Goal: Communication & Community: Answer question/provide support

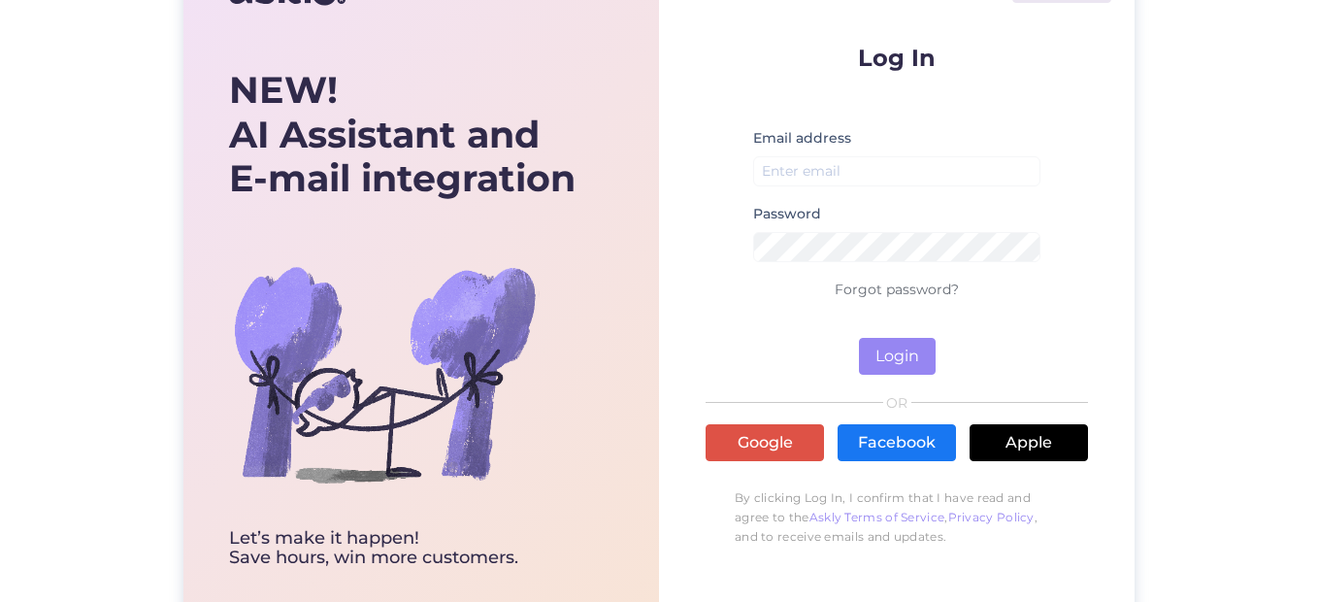
scroll to position [102, 0]
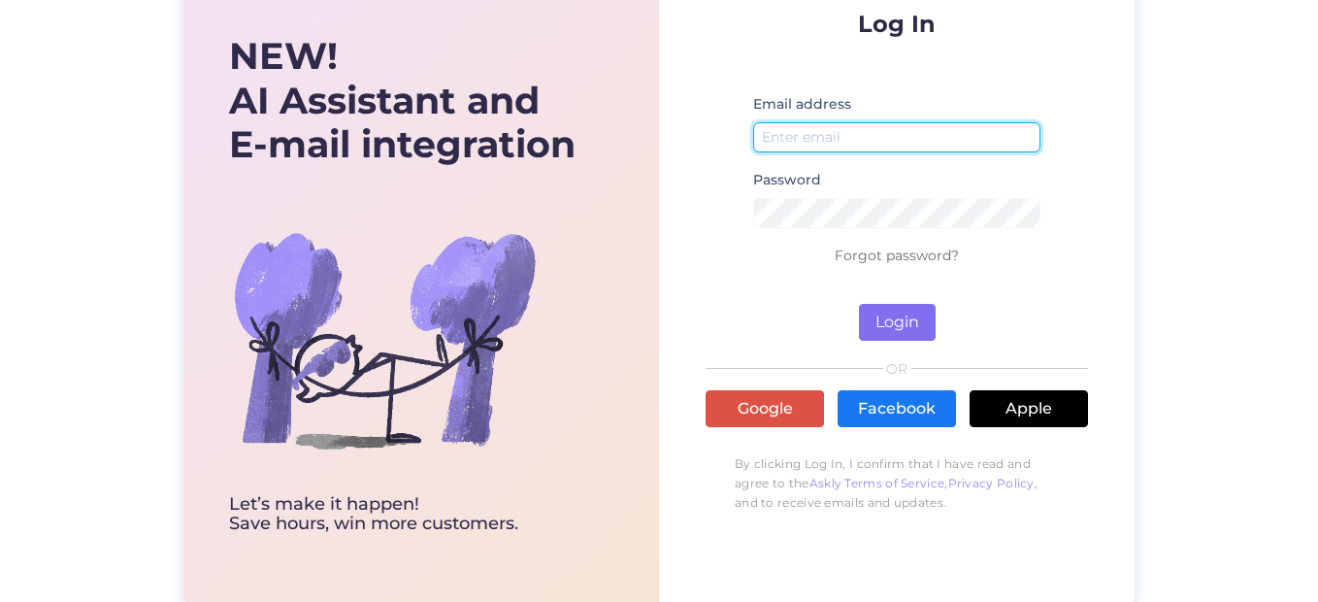
type input "[EMAIL_ADDRESS][DOMAIN_NAME]"
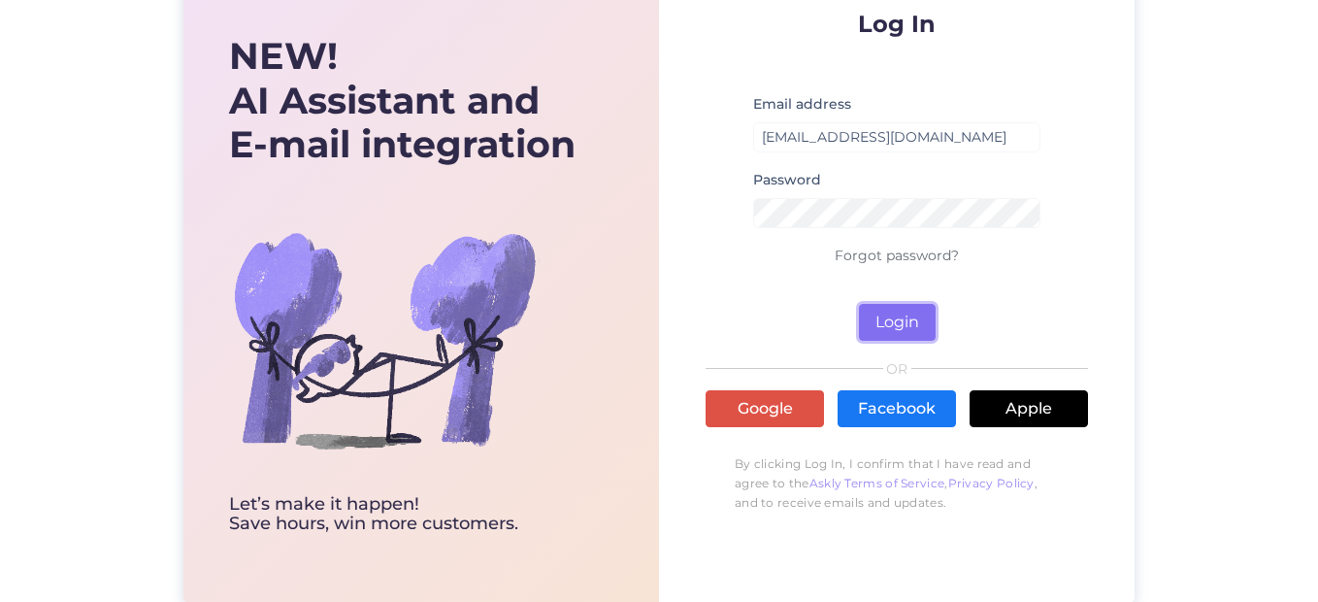
click at [897, 314] on button "Login" at bounding box center [897, 322] width 77 height 37
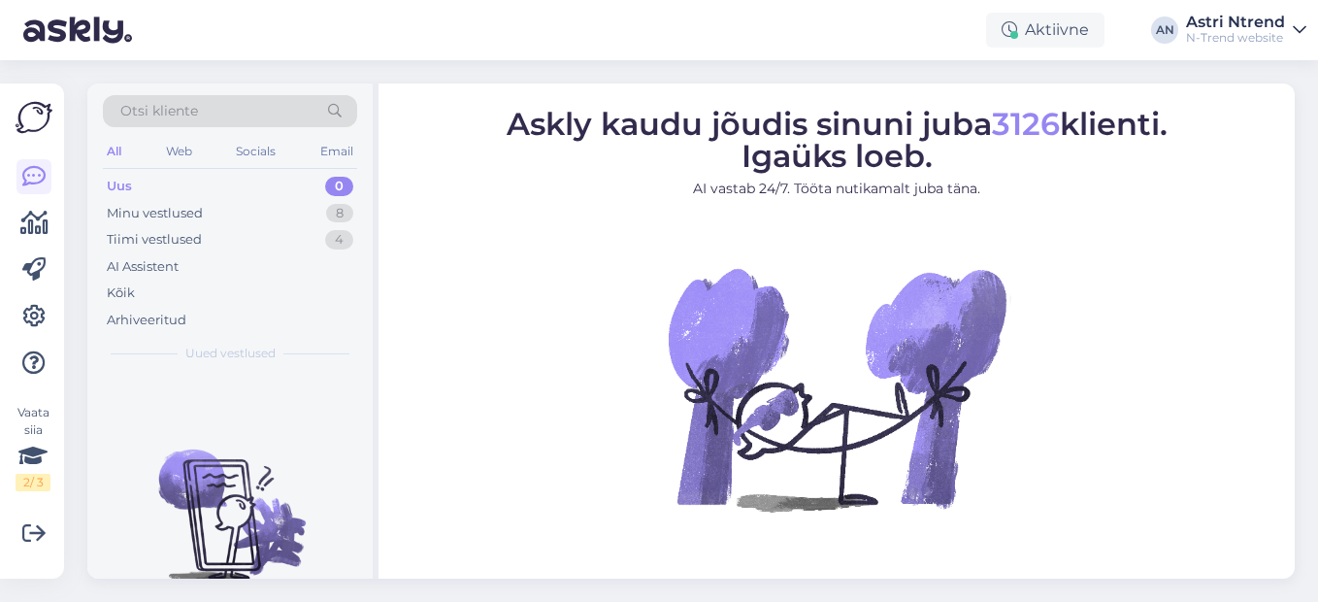
click at [153, 185] on div "Uus 0" at bounding box center [230, 186] width 254 height 27
click at [112, 191] on div "Uus" at bounding box center [119, 186] width 25 height 19
click at [112, 154] on div "All" at bounding box center [114, 151] width 22 height 25
click at [199, 210] on div "Minu vestlused" at bounding box center [155, 213] width 96 height 19
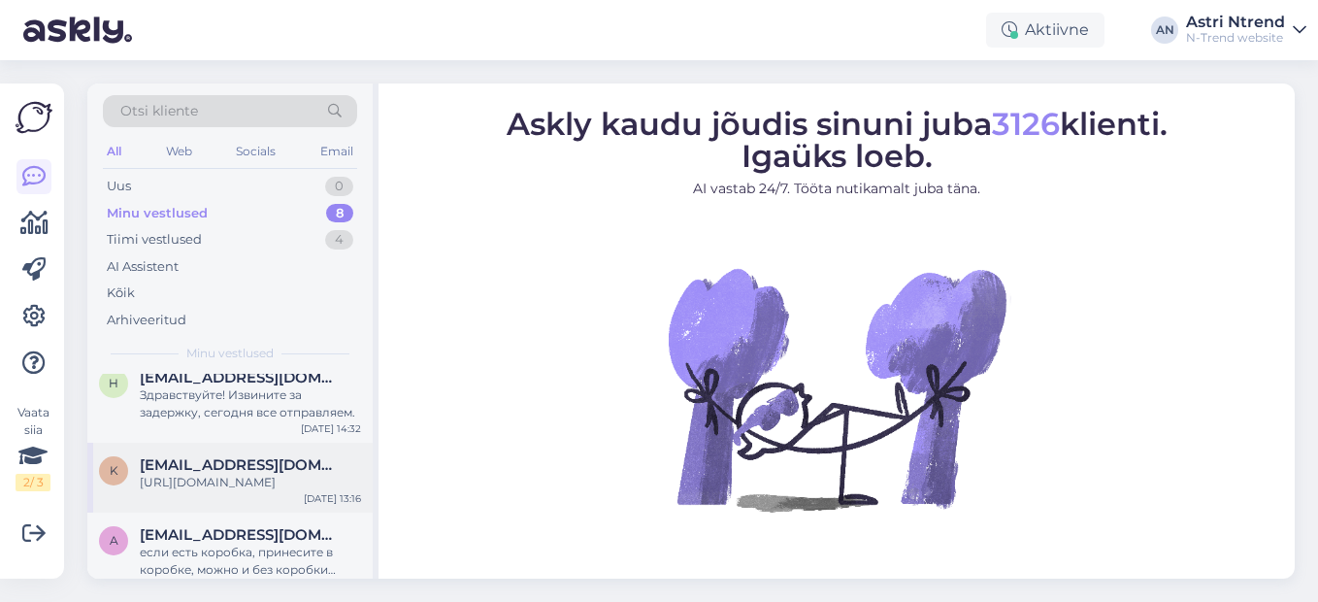
scroll to position [291, 0]
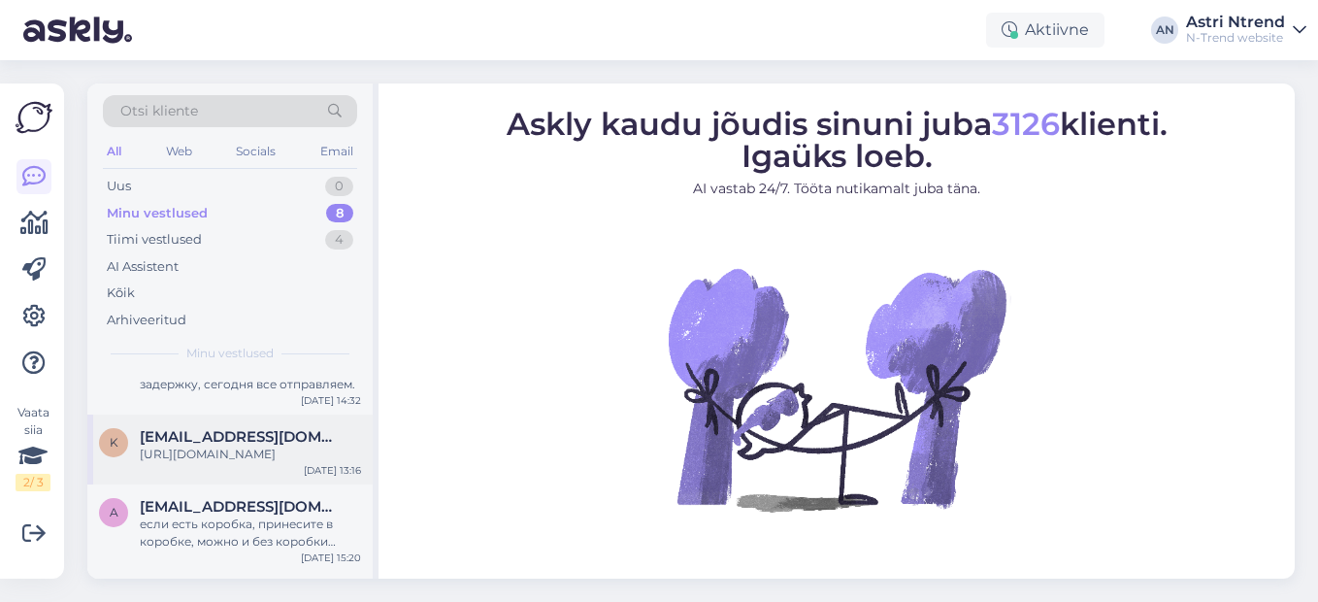
click at [231, 463] on div "[URL][DOMAIN_NAME]" at bounding box center [250, 454] width 221 height 17
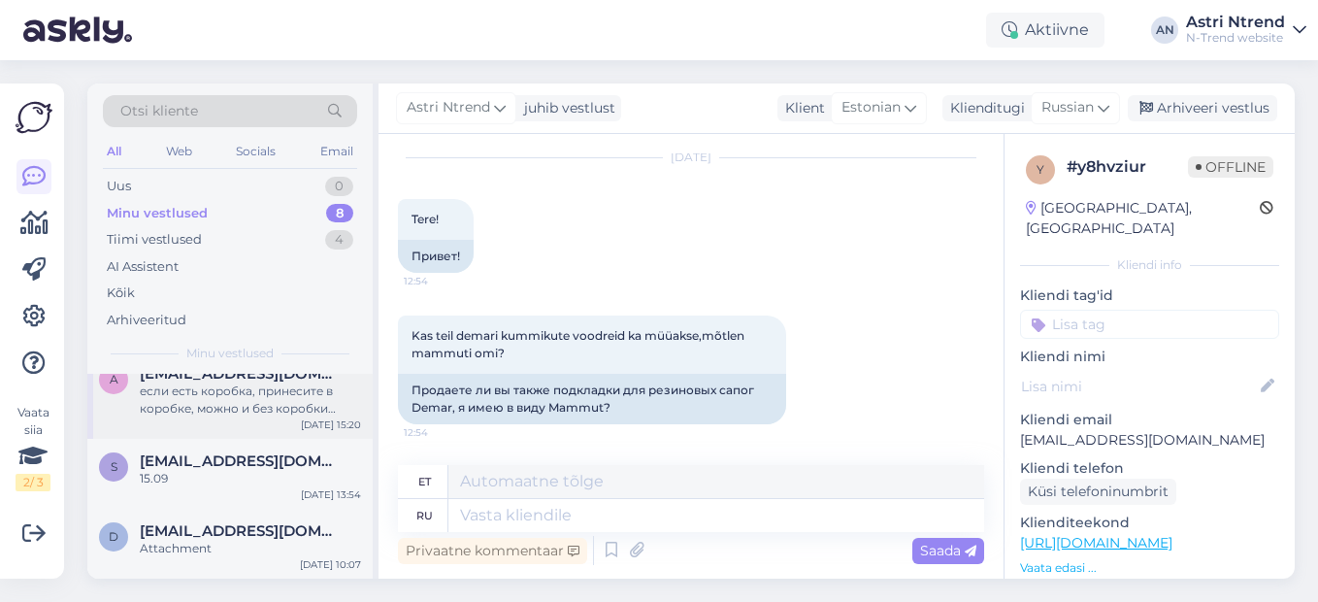
scroll to position [442, 0]
click at [154, 464] on span "[EMAIL_ADDRESS][DOMAIN_NAME]" at bounding box center [241, 460] width 202 height 17
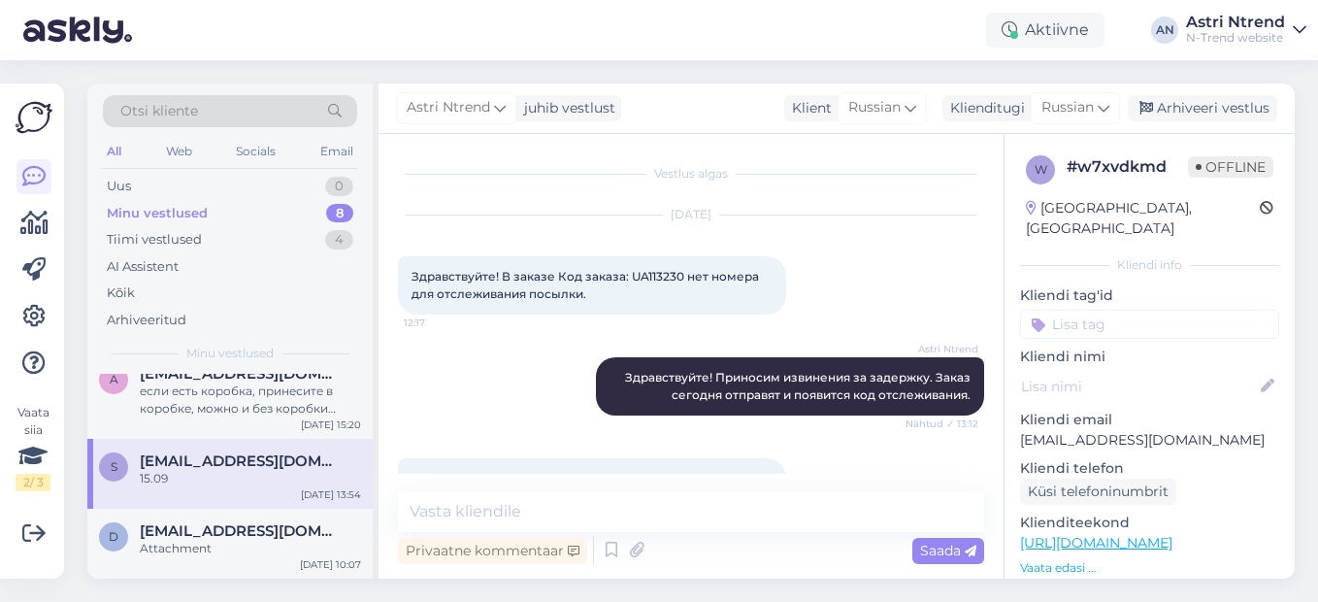
scroll to position [402, 0]
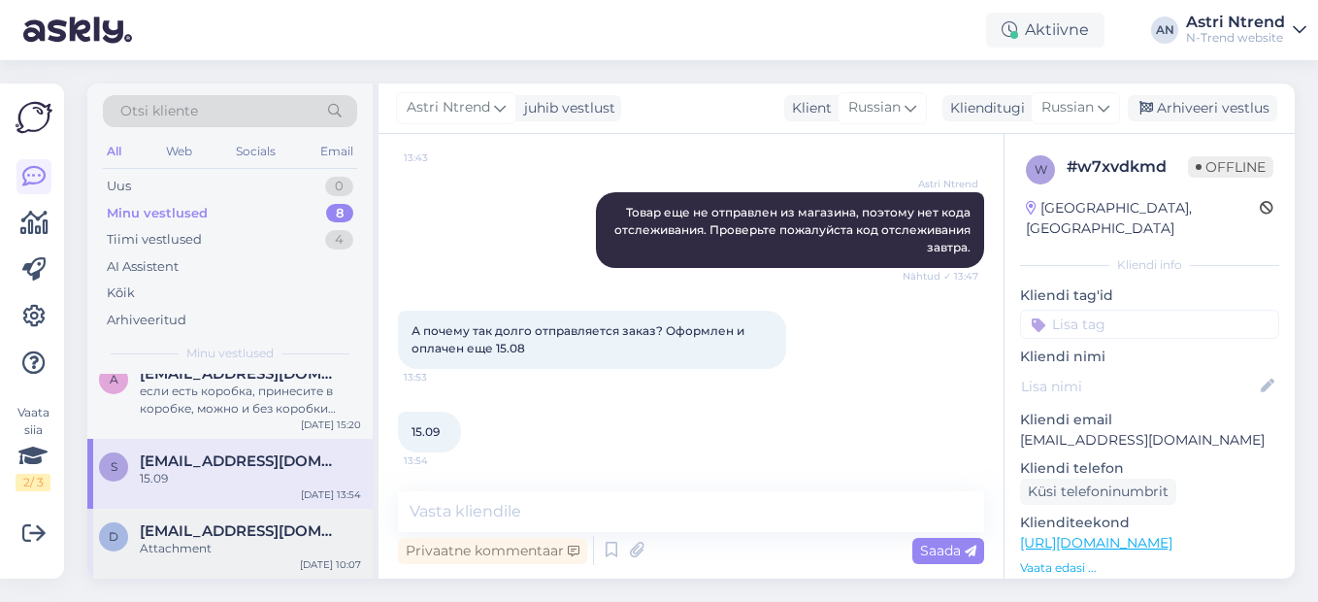
click at [161, 538] on span "[EMAIL_ADDRESS][DOMAIN_NAME]" at bounding box center [241, 530] width 202 height 17
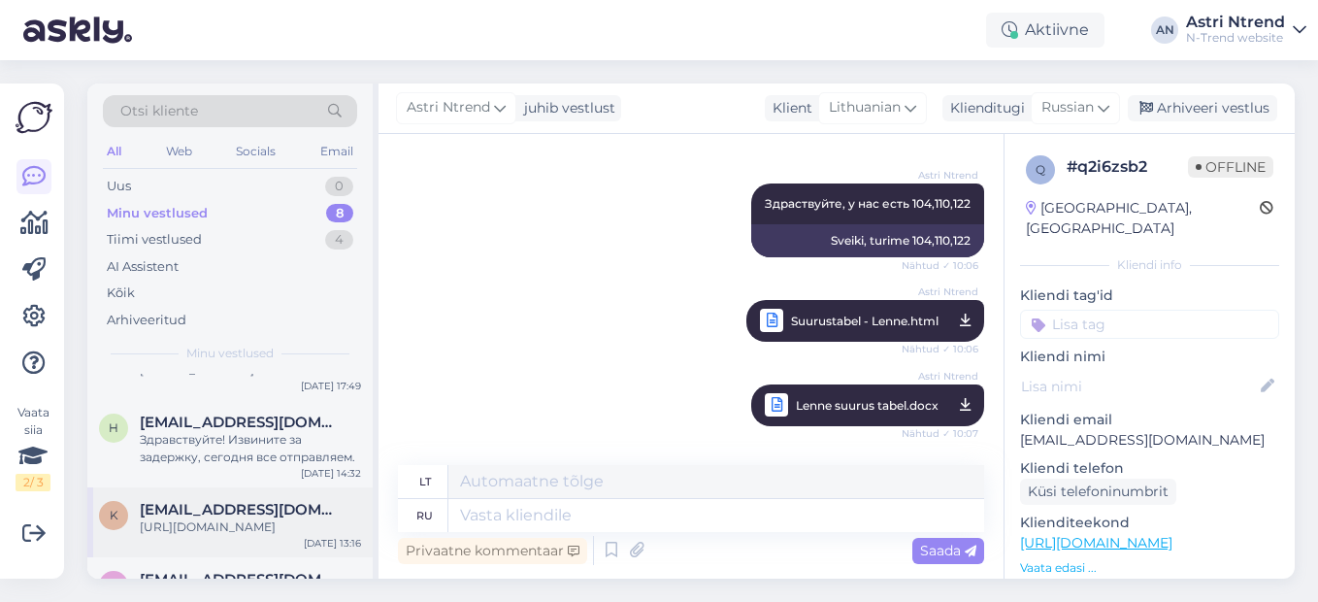
scroll to position [0, 0]
